Goal: Information Seeking & Learning: Learn about a topic

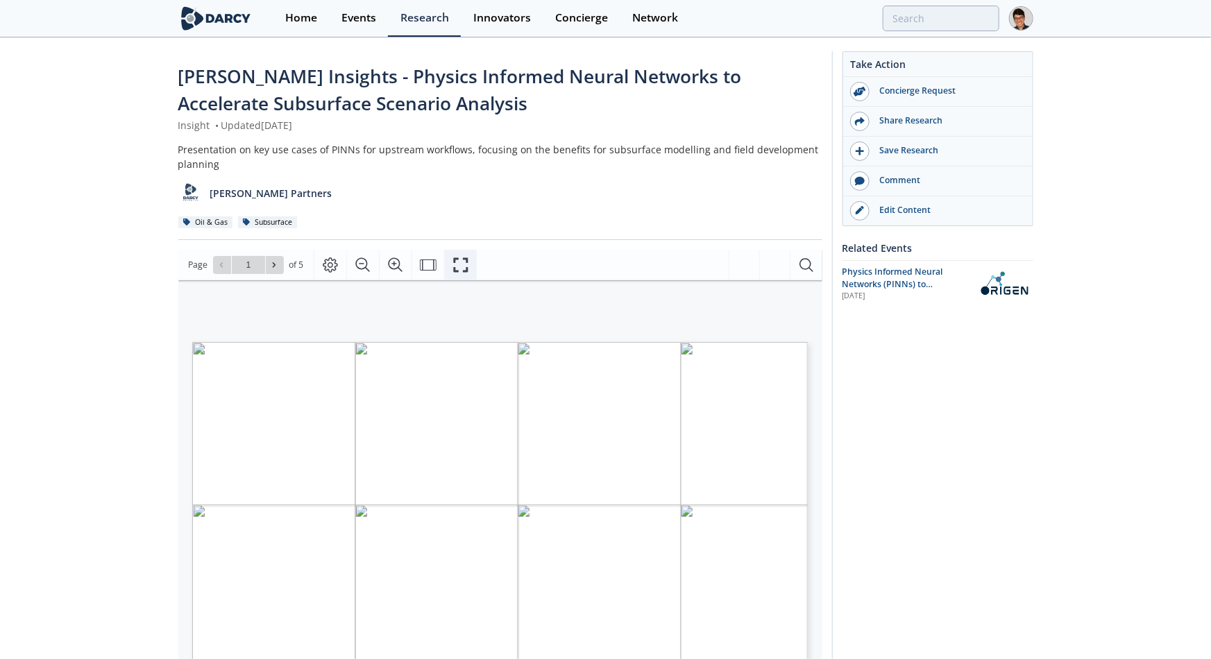
click at [462, 258] on icon "Fullscreen" at bounding box center [461, 264] width 15 height 15
type input "4"
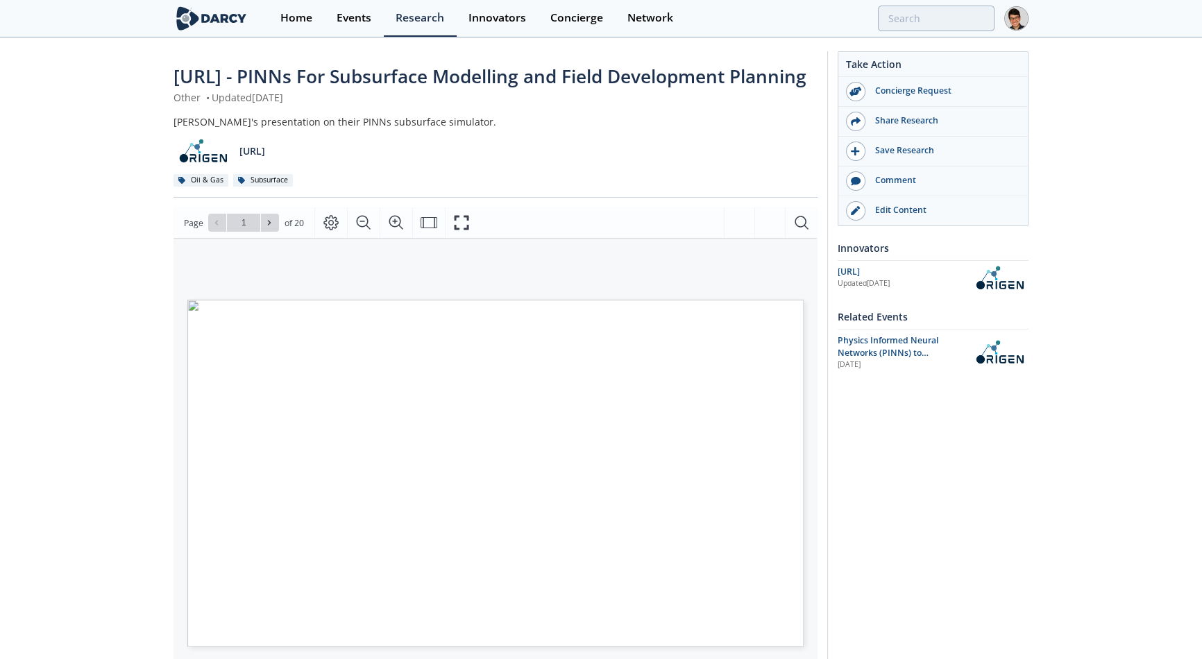
scroll to position [62, 0]
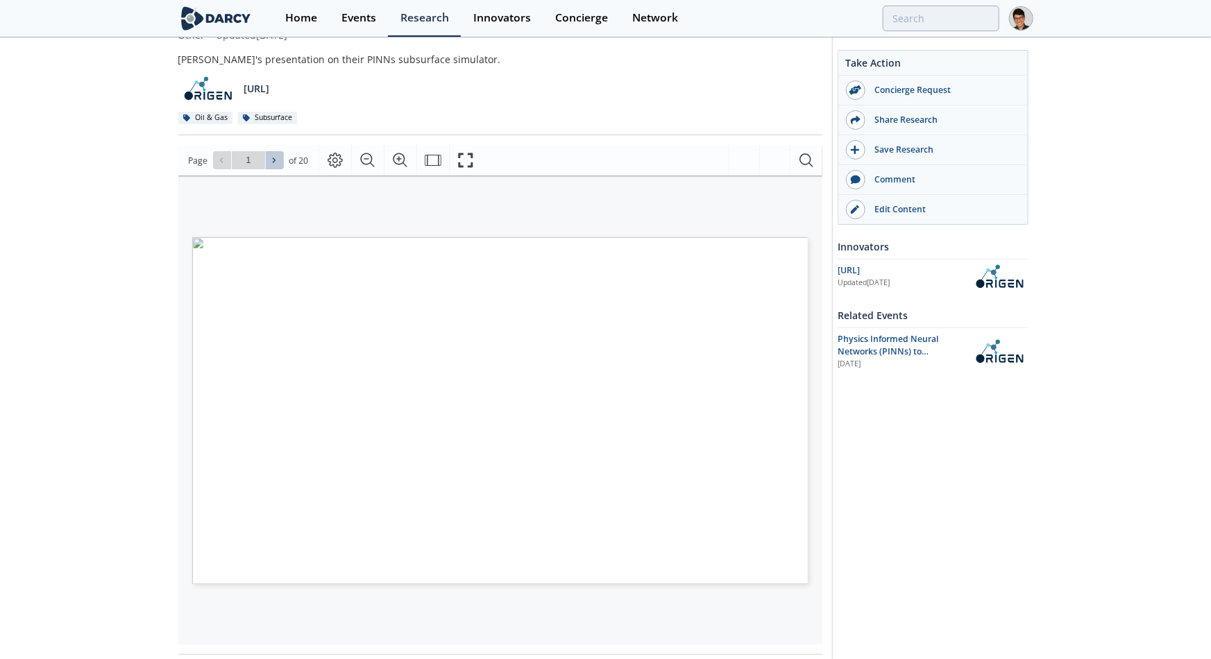
click at [276, 164] on icon at bounding box center [274, 160] width 8 height 8
type input "2"
click at [276, 164] on icon at bounding box center [274, 160] width 8 height 8
type input "3"
click at [222, 164] on icon at bounding box center [221, 160] width 8 height 8
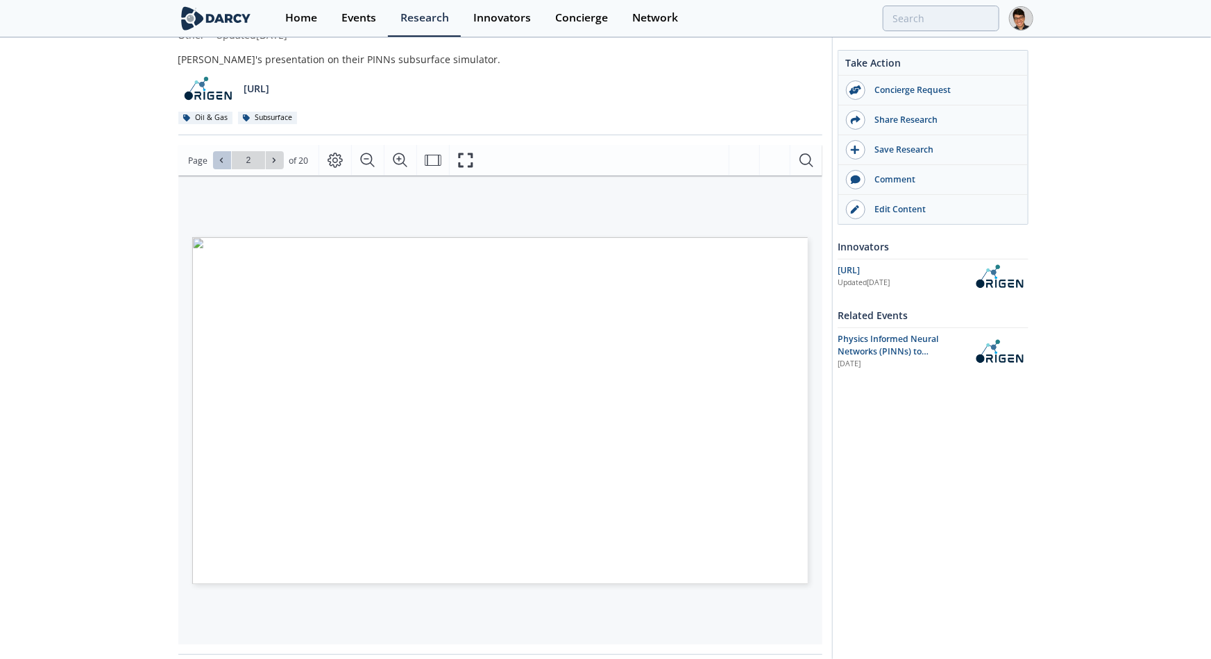
click at [222, 164] on icon at bounding box center [221, 160] width 8 height 8
type input "1"
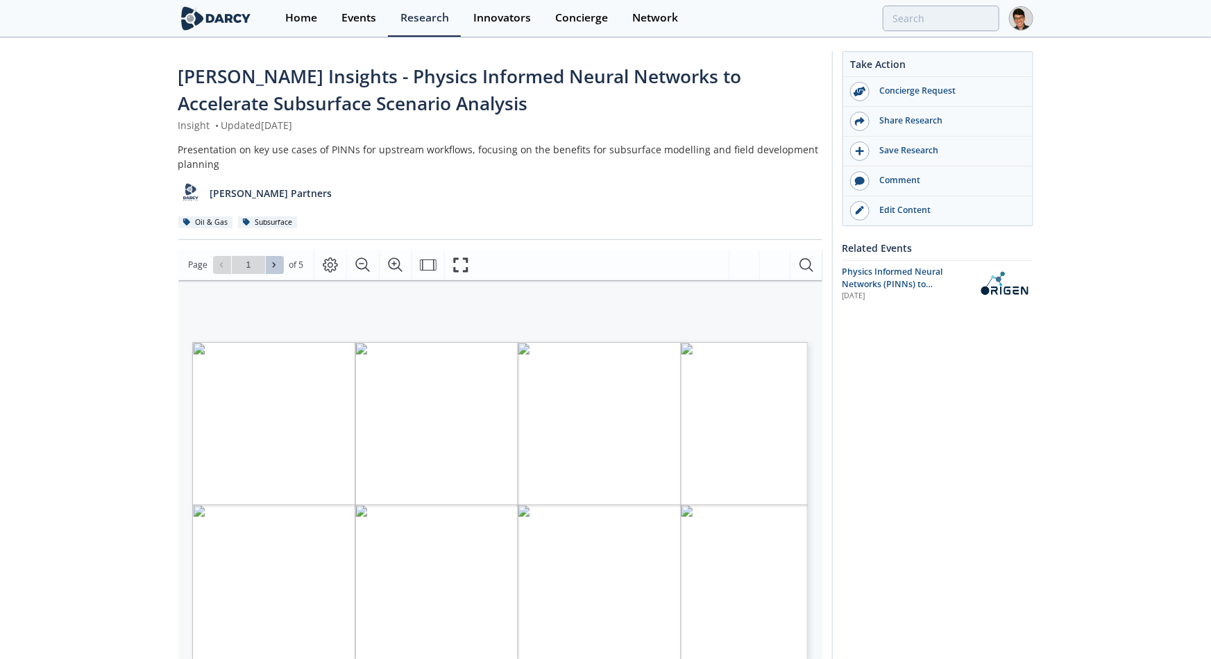
click at [273, 269] on span at bounding box center [275, 265] width 10 height 10
click at [224, 265] on span at bounding box center [222, 265] width 10 height 10
type input "1"
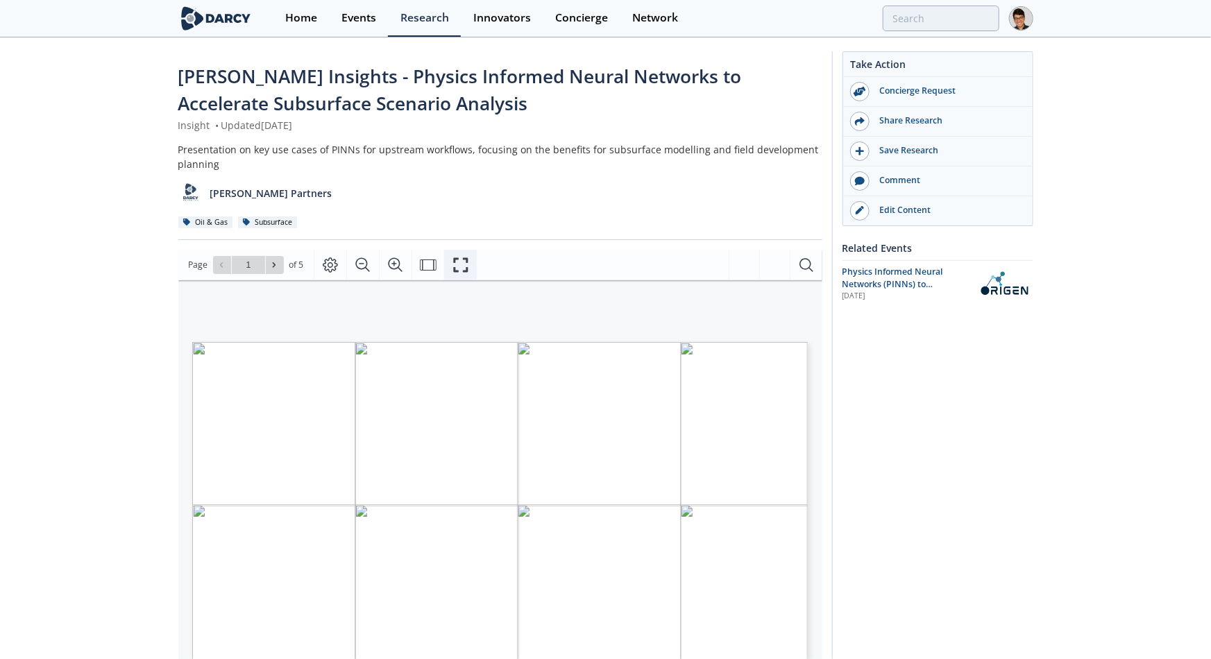
click at [458, 257] on icon "Fullscreen" at bounding box center [460, 265] width 17 height 17
click at [457, 258] on icon "Fullscreen" at bounding box center [461, 264] width 15 height 15
